Goal: Check status: Check status

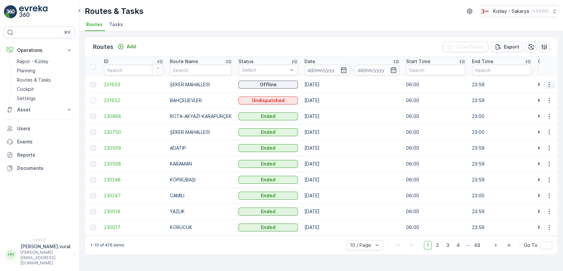
click at [547, 86] on icon "button" at bounding box center [549, 84] width 7 height 7
click at [546, 99] on div "View Route Tracking" at bounding box center [537, 103] width 51 height 9
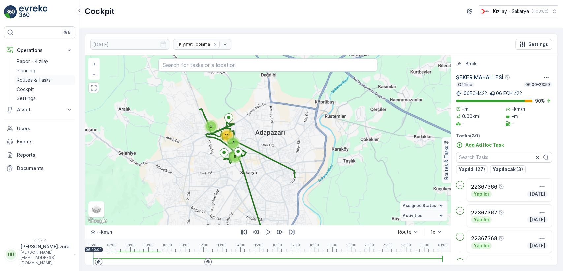
click at [39, 78] on p "Routes & Tasks" at bounding box center [34, 80] width 34 height 7
